Goal: Transaction & Acquisition: Purchase product/service

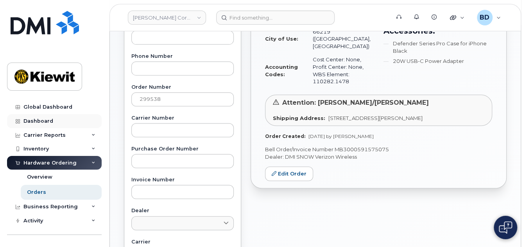
scroll to position [208, 0]
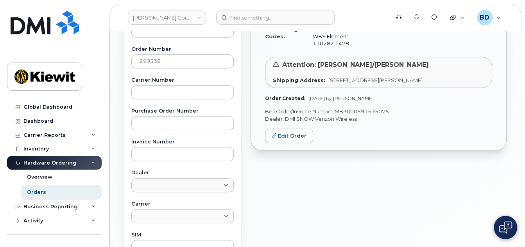
click at [67, 162] on div "Hardware Ordering" at bounding box center [49, 163] width 53 height 6
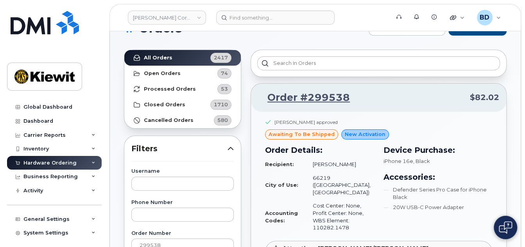
scroll to position [0, 0]
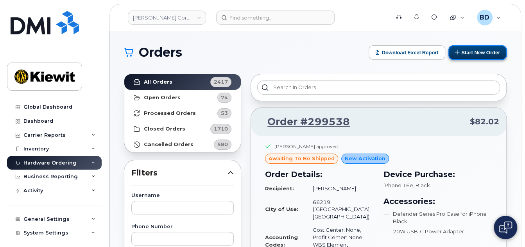
click at [472, 50] on button "Start New Order" at bounding box center [477, 52] width 58 height 14
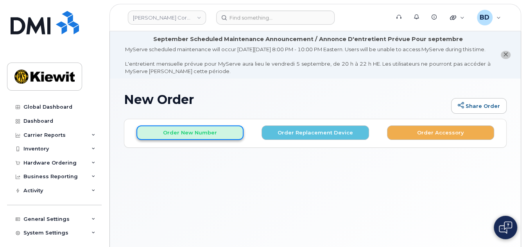
click at [180, 140] on button "Order New Number" at bounding box center [189, 132] width 107 height 14
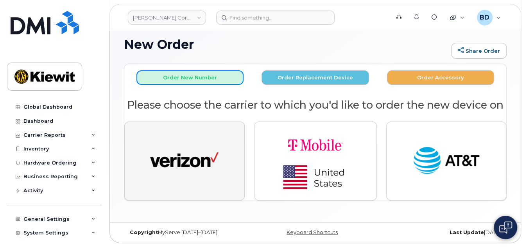
scroll to position [73, 0]
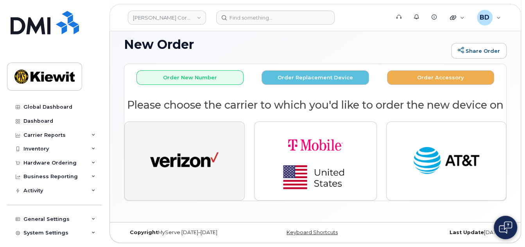
click at [201, 152] on img "button" at bounding box center [184, 160] width 68 height 35
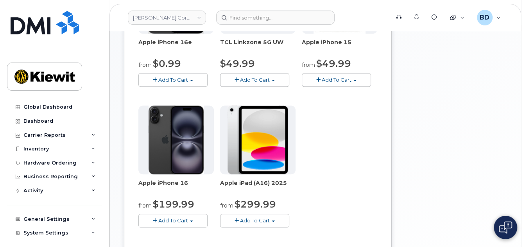
scroll to position [220, 0]
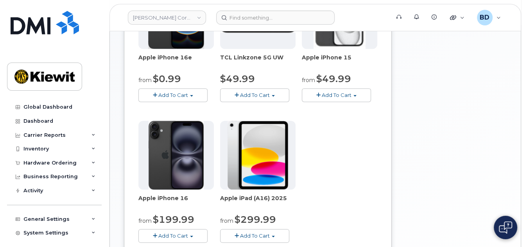
click at [337, 98] on span "Add To Cart" at bounding box center [337, 95] width 30 height 6
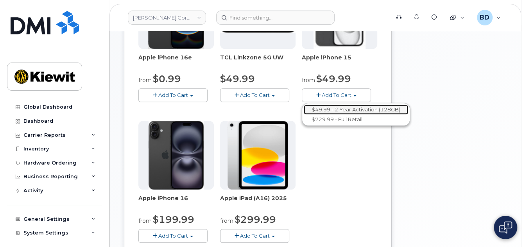
click at [346, 114] on link "$49.99 - 2 Year Activation (128GB)" at bounding box center [356, 110] width 104 height 10
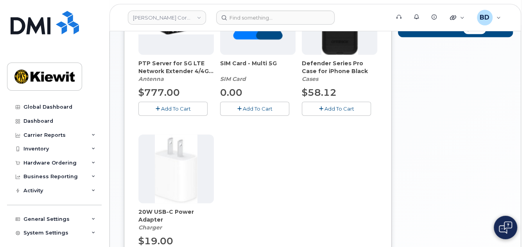
scroll to position [279, 0]
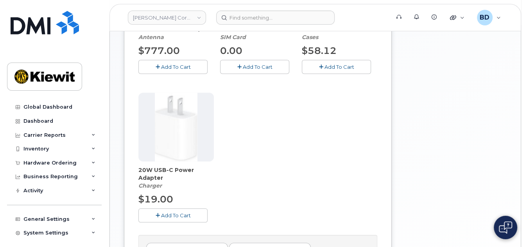
click at [341, 70] on span "Add To Cart" at bounding box center [339, 67] width 30 height 6
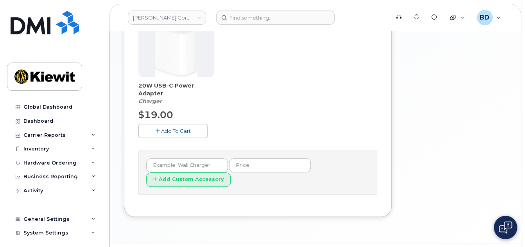
scroll to position [384, 0]
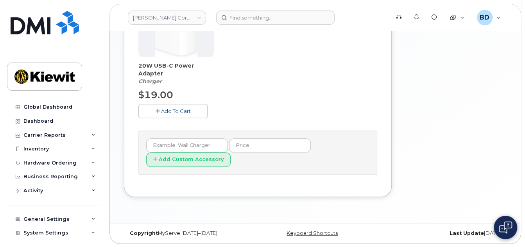
click at [165, 114] on span "Add To Cart" at bounding box center [176, 111] width 30 height 6
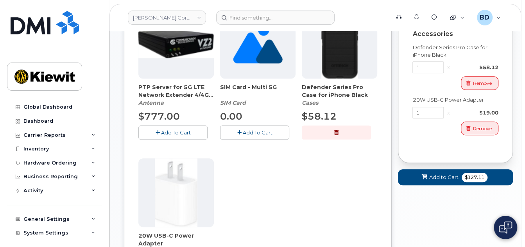
scroll to position [279, 0]
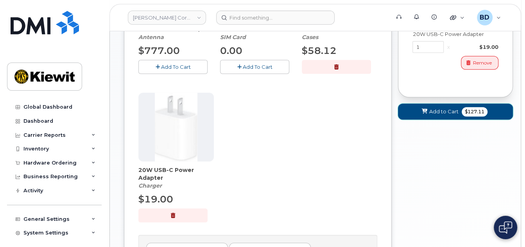
click at [448, 115] on span "Add to Cart" at bounding box center [443, 111] width 29 height 7
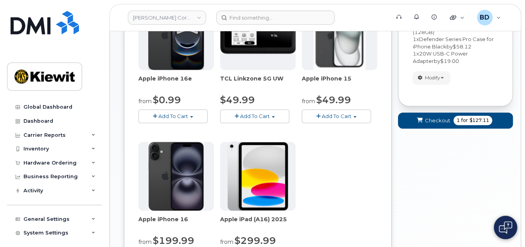
scroll to position [220, 0]
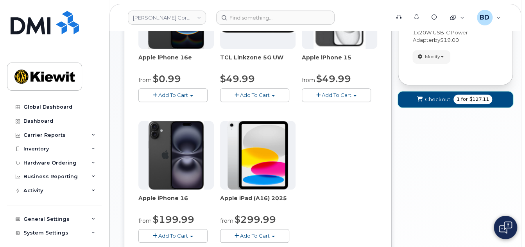
click at [436, 103] on span "Checkout" at bounding box center [437, 99] width 25 height 7
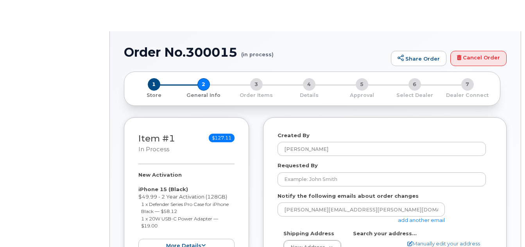
select select
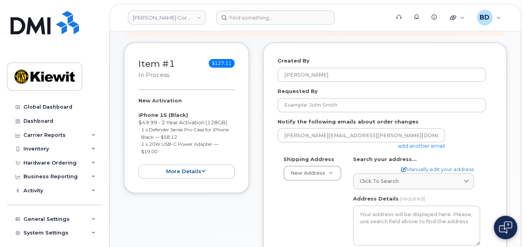
scroll to position [156, 0]
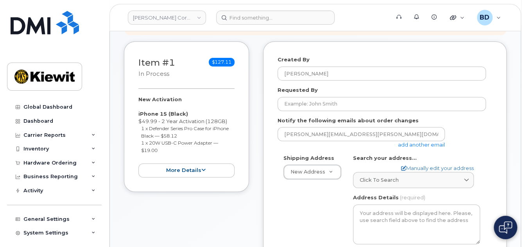
click at [408, 148] on link "add another email" at bounding box center [421, 144] width 47 height 6
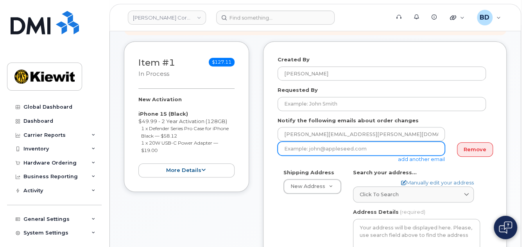
click at [381, 154] on input "email" at bounding box center [360, 148] width 167 height 14
paste input "taylor.blagdon@kiewit.com"
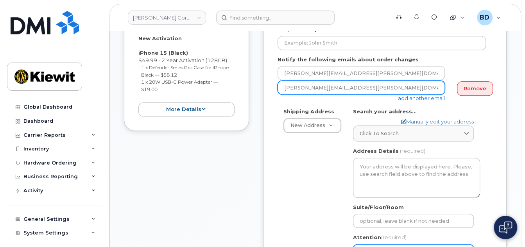
scroll to position [313, 0]
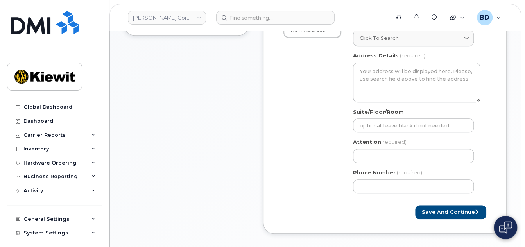
type input "taylor.blagdon@kiewit.com"
click at [417, 30] on link "Manually edit your address" at bounding box center [437, 26] width 73 height 7
select select
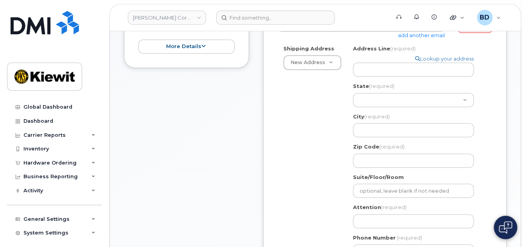
scroll to position [260, 0]
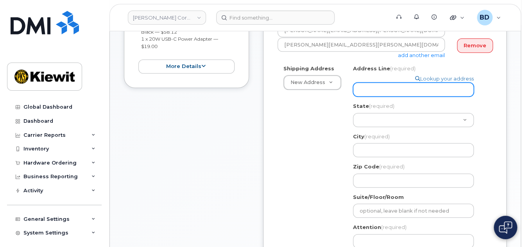
click at [369, 84] on input "Address Line (required)" at bounding box center [413, 89] width 121 height 14
paste input "8900 Renner Blvd"
select select
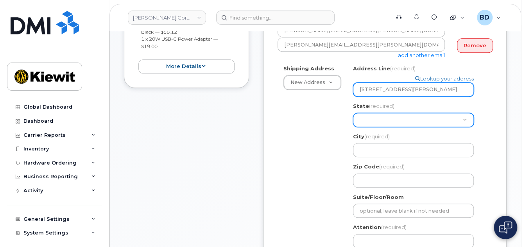
type input "8900 Renner Blvd"
click at [379, 117] on select "Alabama Alaska American Samoa Arizona Arkansas California Colorado Connecticut …" at bounding box center [413, 120] width 121 height 14
select select "KS"
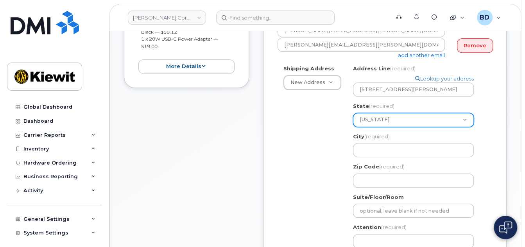
click at [353, 113] on select "Alabama Alaska American Samoa Arizona Arkansas California Colorado Connecticut …" at bounding box center [413, 120] width 121 height 14
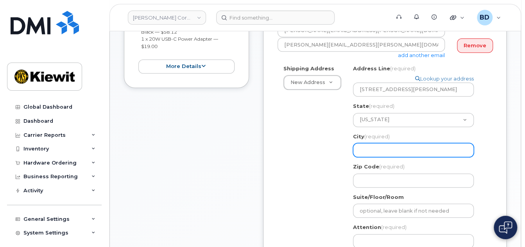
click at [373, 155] on input "City (required)" at bounding box center [413, 150] width 121 height 14
select select
type input "L"
select select
type input "Le"
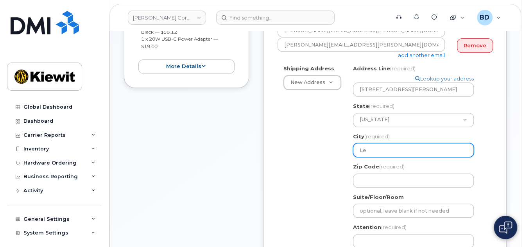
select select
type input "Len"
select select
type input "Lene"
select select
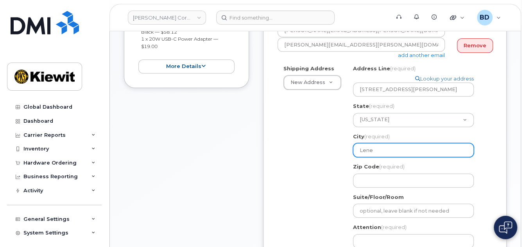
type input "Lenex"
select select
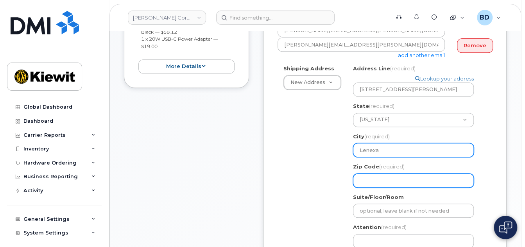
type input "Lenexa"
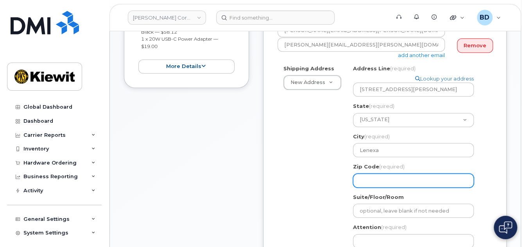
click at [383, 177] on input "Zip Code (required)" at bounding box center [413, 180] width 121 height 14
select select
type input "6"
select select
type input "66"
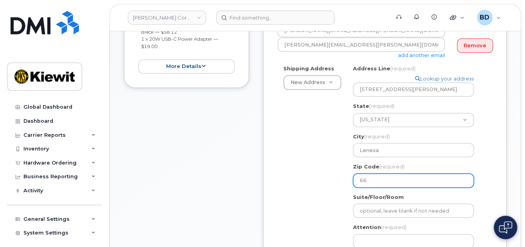
select select
type input "662"
select select
type input "6621"
select select
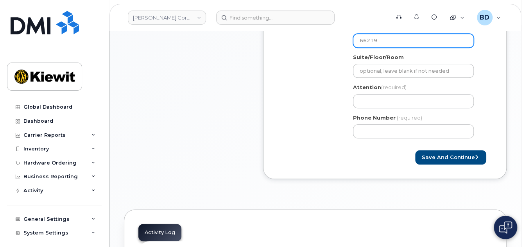
scroll to position [416, 0]
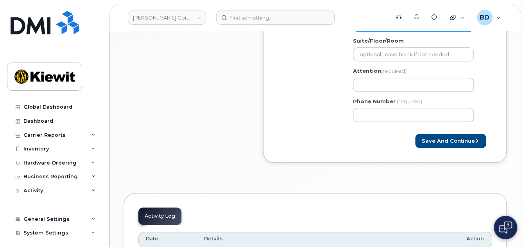
type input "66219"
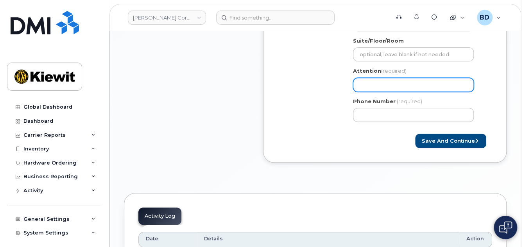
click at [362, 80] on input "Attention (required)" at bounding box center [413, 85] width 121 height 14
paste input "Stephanie.Davis"
select select
type input "Stephanie.Davis"
select select
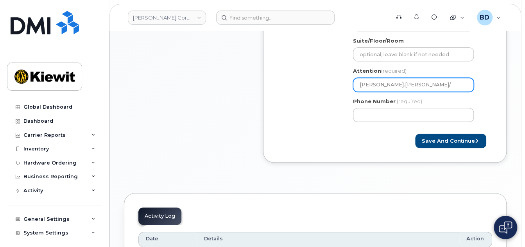
type input "Stephanie.Davis/"
click at [407, 86] on input "Stephanie.Davis/" at bounding box center [413, 85] width 121 height 14
paste input "[PERSON_NAME]"
select select
type input "[PERSON_NAME].[PERSON_NAME]/ [PERSON_NAME]"
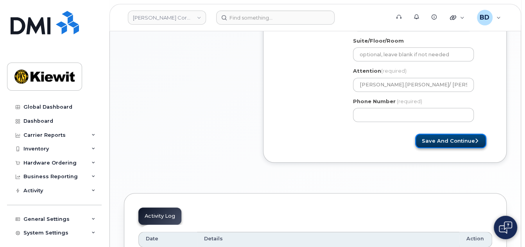
click at [459, 139] on button "Save and Continue" at bounding box center [450, 141] width 71 height 14
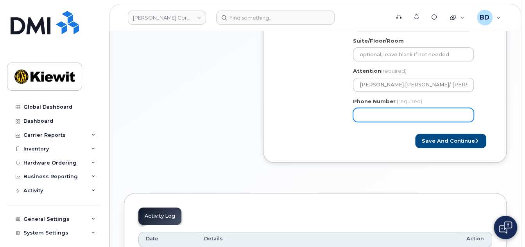
drag, startPoint x: 367, startPoint y: 114, endPoint x: 335, endPoint y: 98, distance: 36.0
click at [367, 114] on input "Phone Number" at bounding box center [413, 115] width 121 height 14
type input "8777727707"
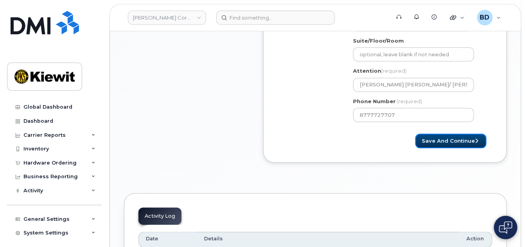
select select
click at [448, 139] on button "Save and Continue" at bounding box center [450, 141] width 71 height 14
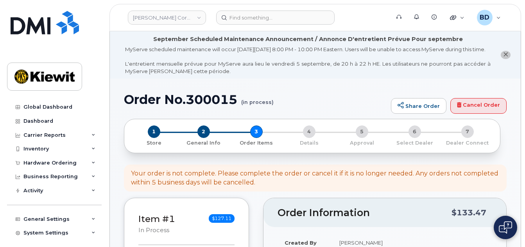
select select
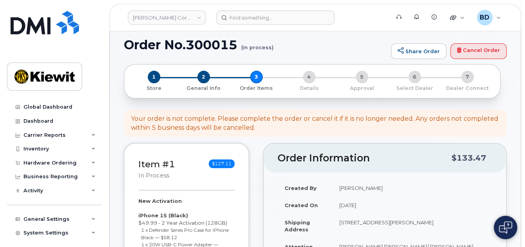
scroll to position [260, 0]
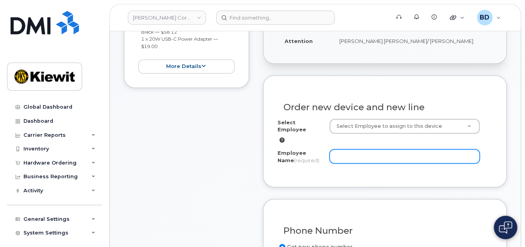
click at [344, 157] on input "Employee Name (required)" at bounding box center [404, 156] width 150 height 14
paste input "Katie Ludeman"
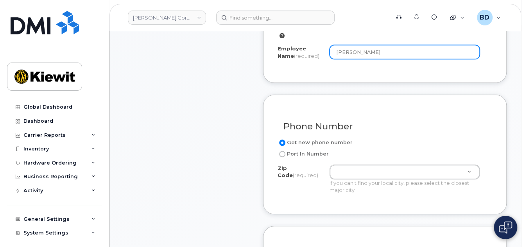
scroll to position [469, 0]
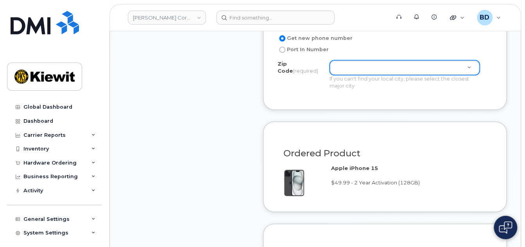
type input "Katie Ludeman"
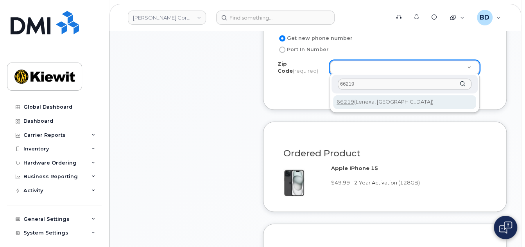
type input "66219"
type input "66219 (Lenexa, KS)"
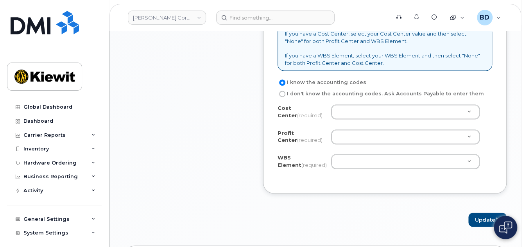
scroll to position [729, 0]
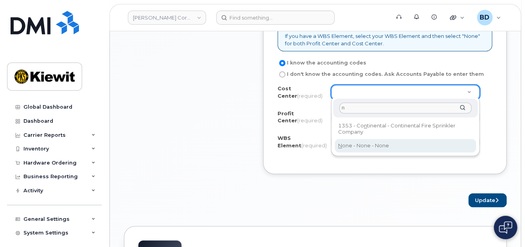
type input "n"
drag, startPoint x: 348, startPoint y: 142, endPoint x: 348, endPoint y: 138, distance: 4.3
type input "None"
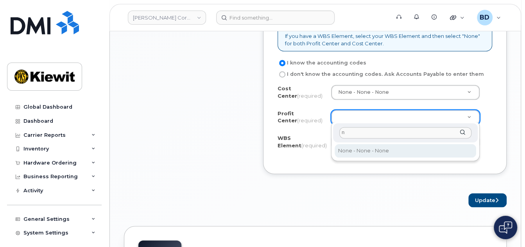
type input "n"
drag, startPoint x: 356, startPoint y: 149, endPoint x: 347, endPoint y: 128, distance: 22.9
select select "None"
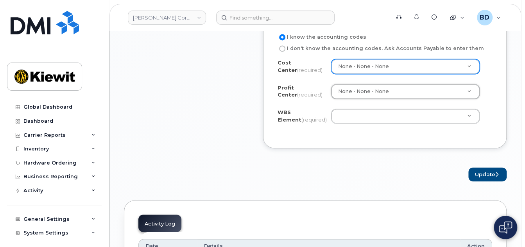
scroll to position [781, 0]
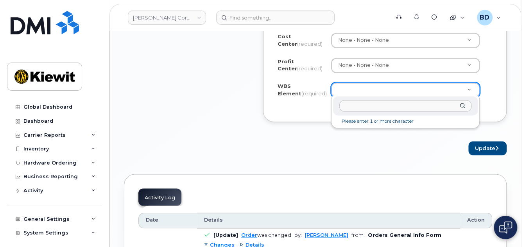
click at [359, 106] on input "text" at bounding box center [405, 105] width 132 height 11
paste input "110300.3080"
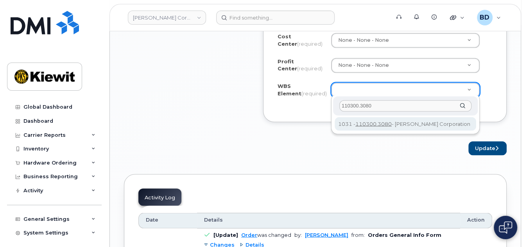
type input "110300.3080"
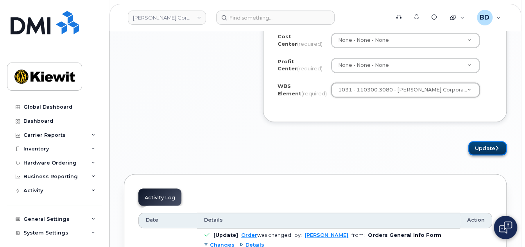
click at [487, 145] on button "Update" at bounding box center [487, 148] width 38 height 14
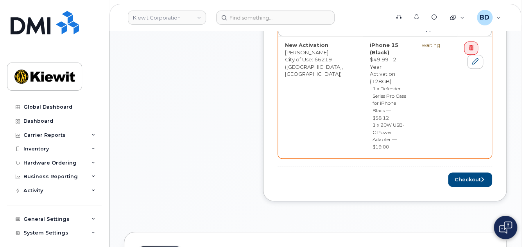
scroll to position [416, 0]
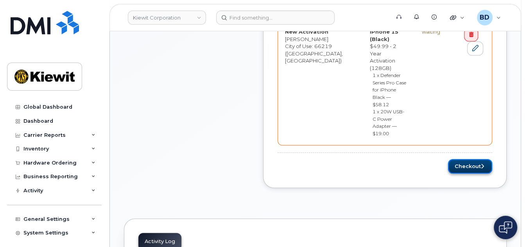
click at [462, 159] on button "Checkout" at bounding box center [470, 166] width 44 height 14
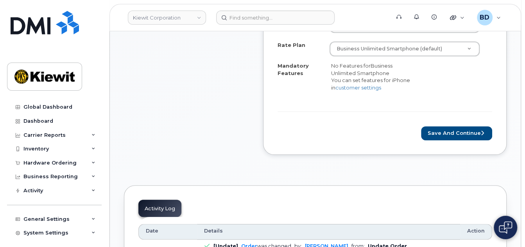
scroll to position [364, 0]
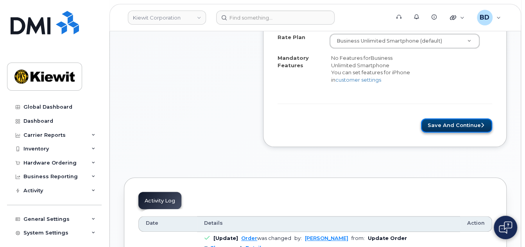
click at [445, 127] on button "Save and Continue" at bounding box center [456, 125] width 71 height 14
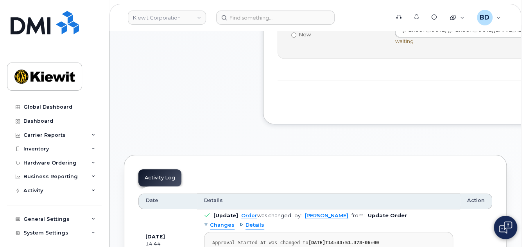
scroll to position [364, 0]
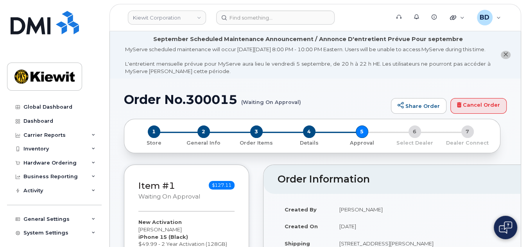
click at [207, 106] on h1 "Order No.300015 (Waiting On Approval)" at bounding box center [255, 100] width 263 height 14
copy h1 "300015"
